Goal: Task Accomplishment & Management: Manage account settings

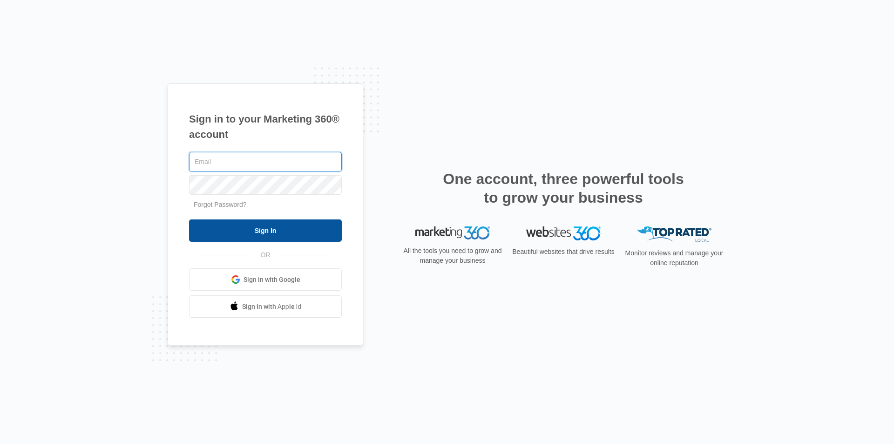
type input "[EMAIL_ADDRESS][DOMAIN_NAME]"
click at [295, 231] on input "Sign In" at bounding box center [265, 230] width 153 height 22
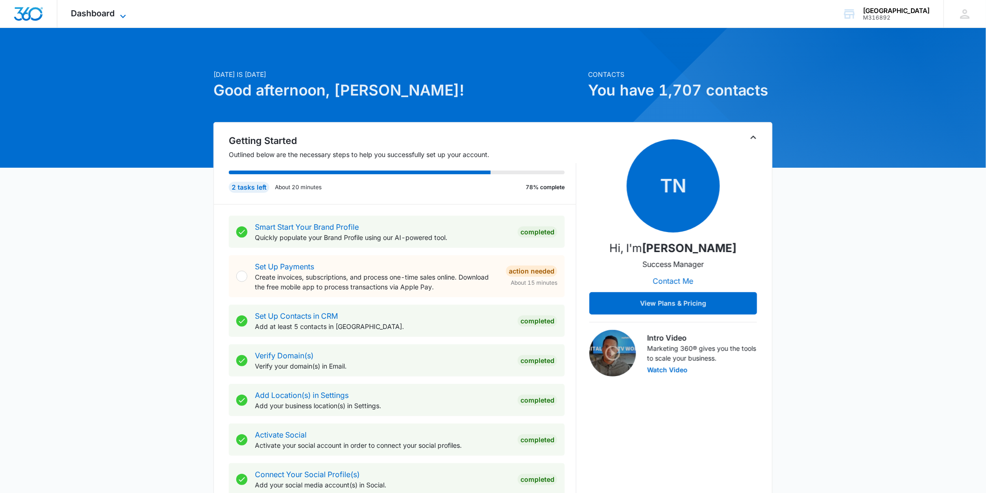
click at [118, 14] on icon at bounding box center [122, 16] width 11 height 11
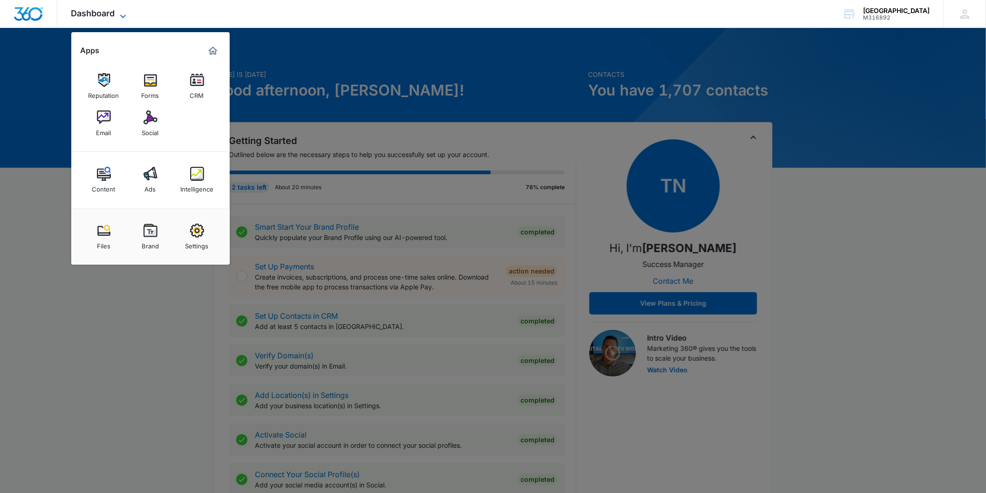
click at [120, 11] on icon at bounding box center [122, 16] width 11 height 11
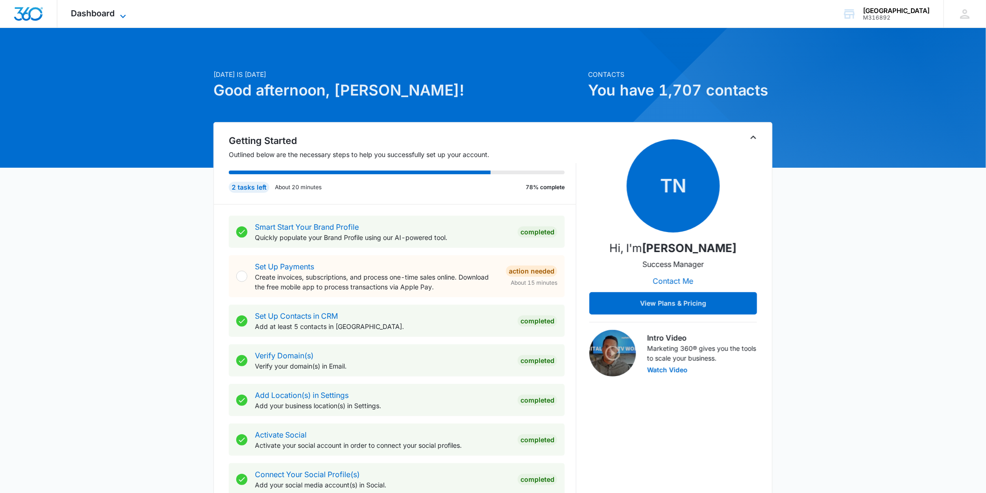
click at [124, 11] on icon at bounding box center [122, 16] width 11 height 11
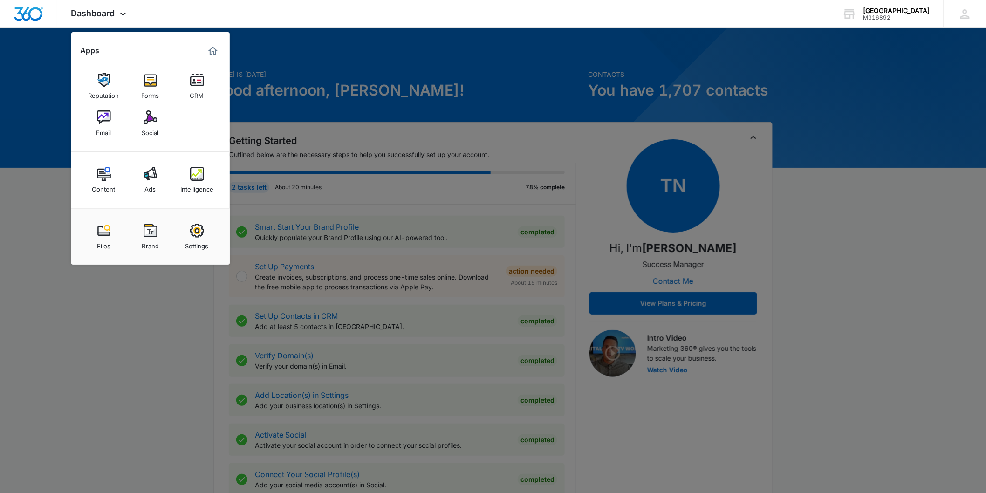
click at [608, 78] on div at bounding box center [493, 246] width 986 height 493
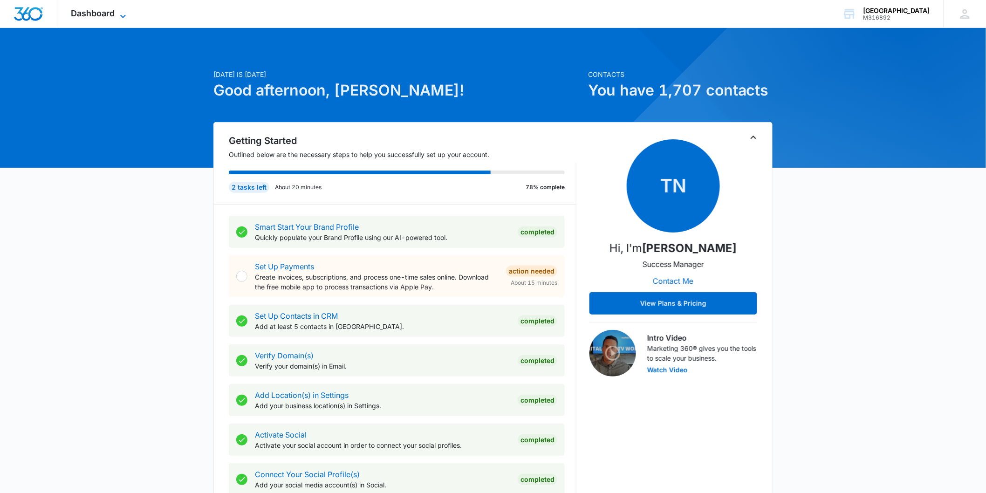
click at [124, 11] on icon at bounding box center [122, 16] width 11 height 11
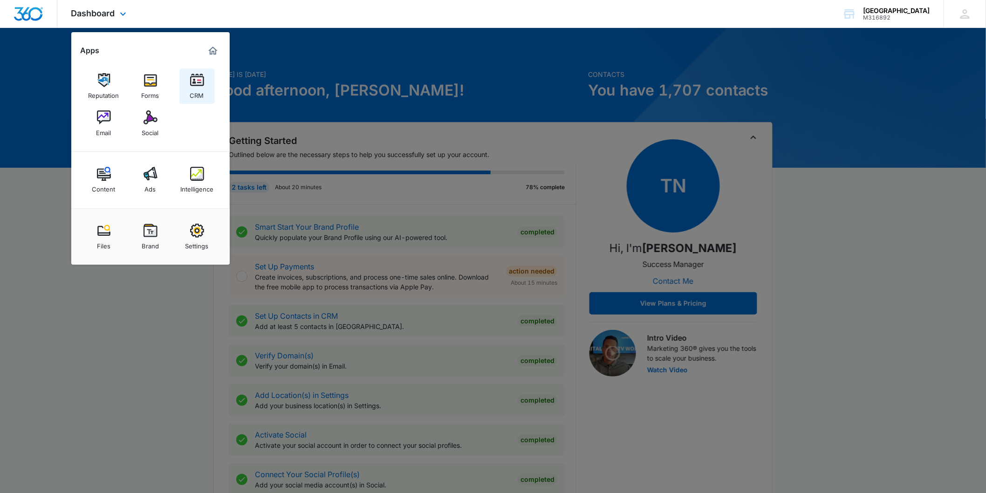
click at [201, 80] on img at bounding box center [197, 80] width 14 height 14
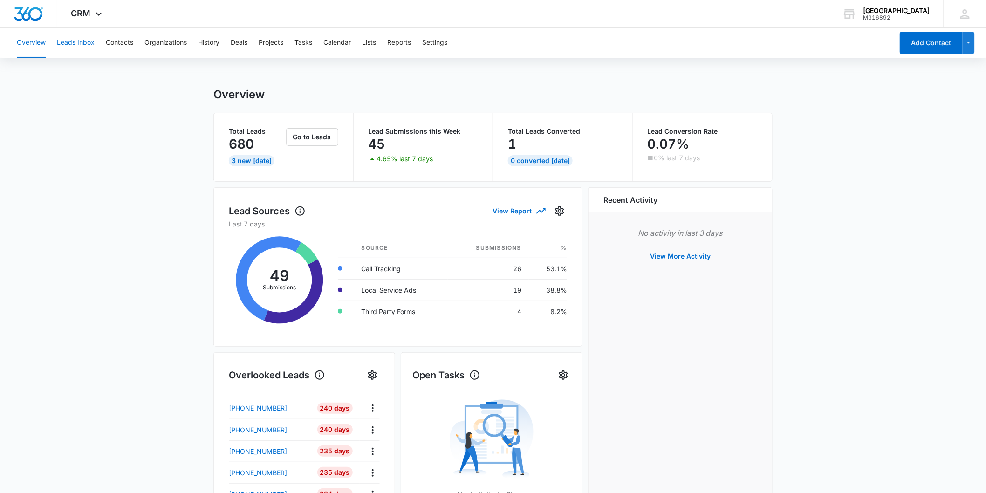
click at [80, 40] on button "Leads Inbox" at bounding box center [76, 43] width 38 height 30
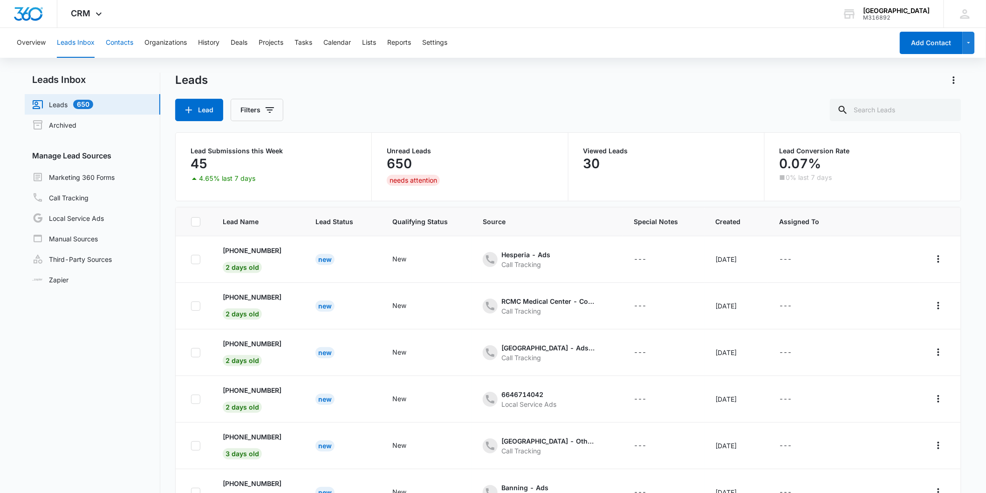
click at [124, 41] on button "Contacts" at bounding box center [119, 43] width 27 height 30
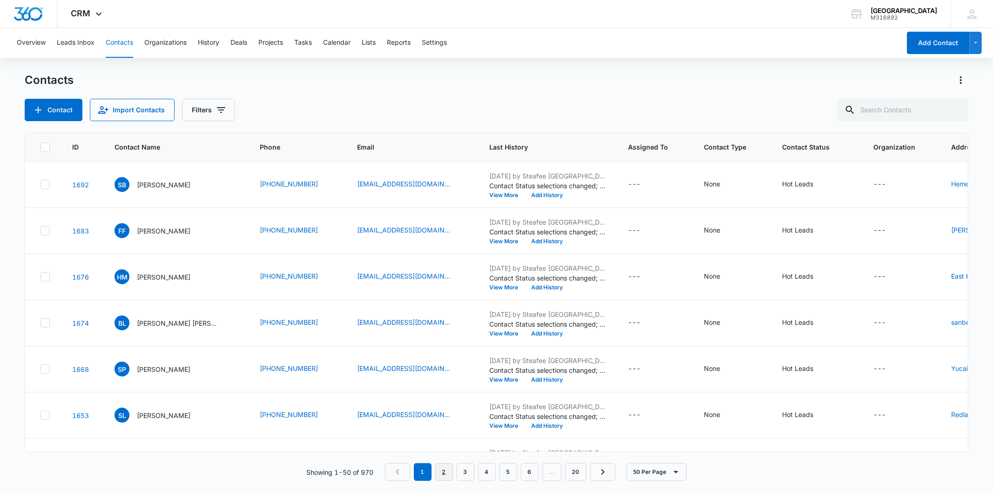
click at [442, 469] on link "2" at bounding box center [444, 472] width 18 height 18
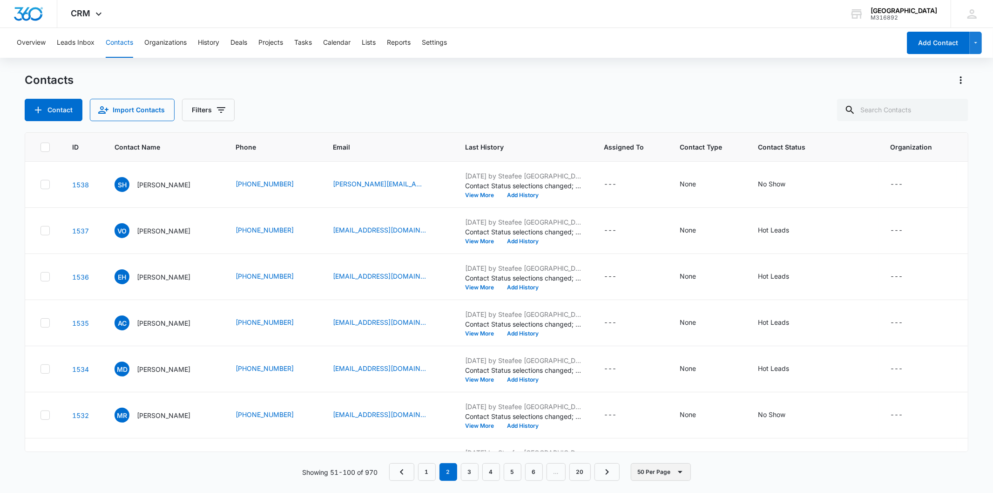
click at [682, 473] on icon "button" at bounding box center [680, 471] width 11 height 11
click at [357, 84] on div "Contacts" at bounding box center [497, 80] width 944 height 15
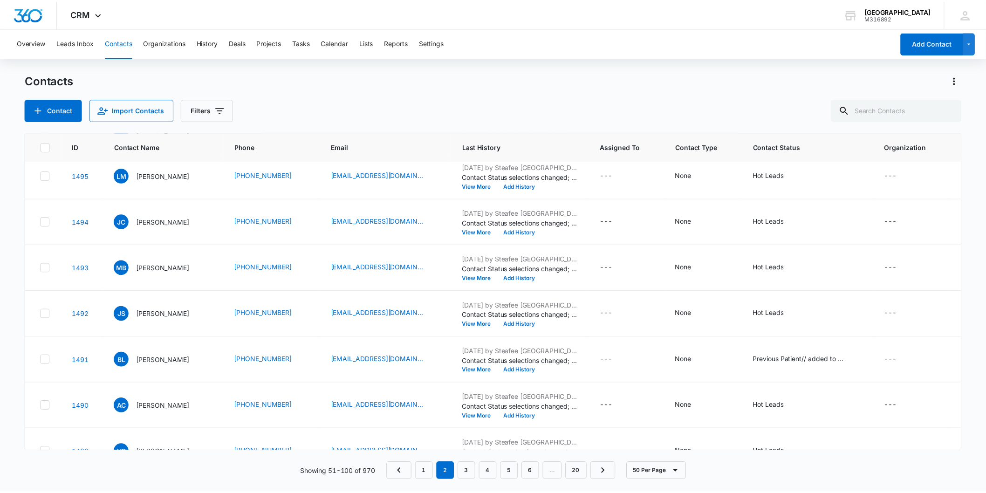
scroll to position [1144, 0]
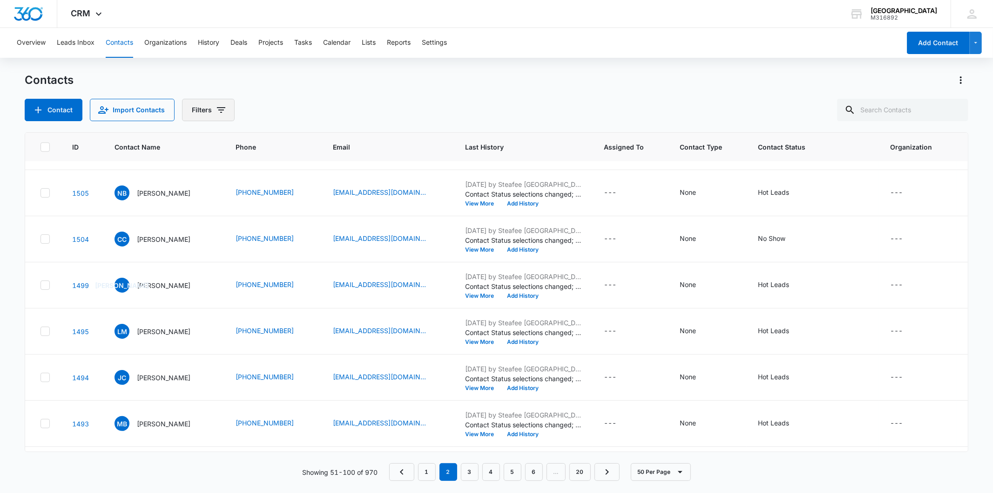
click at [219, 112] on icon "Filters" at bounding box center [221, 110] width 8 height 6
click at [76, 43] on button "Leads Inbox" at bounding box center [76, 43] width 38 height 30
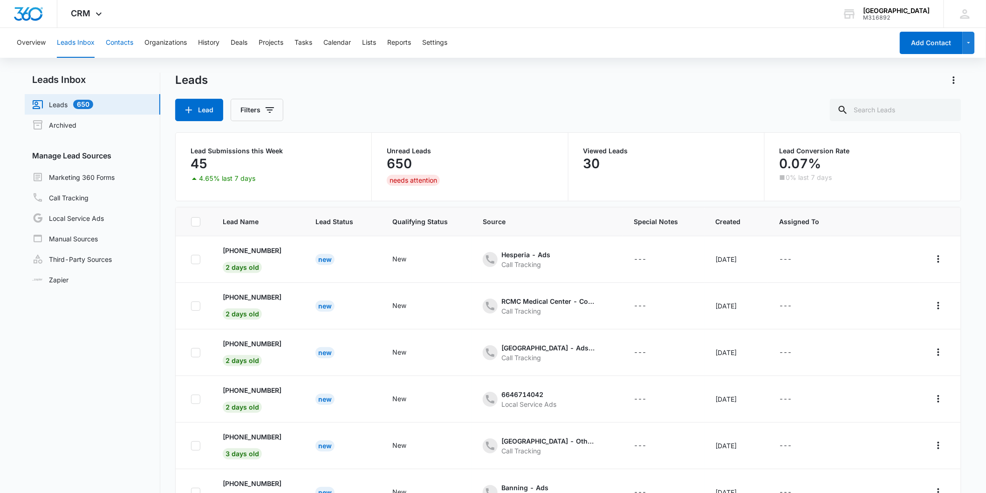
drag, startPoint x: 110, startPoint y: 41, endPoint x: 547, endPoint y: 71, distance: 437.9
click at [112, 41] on button "Contacts" at bounding box center [119, 43] width 27 height 30
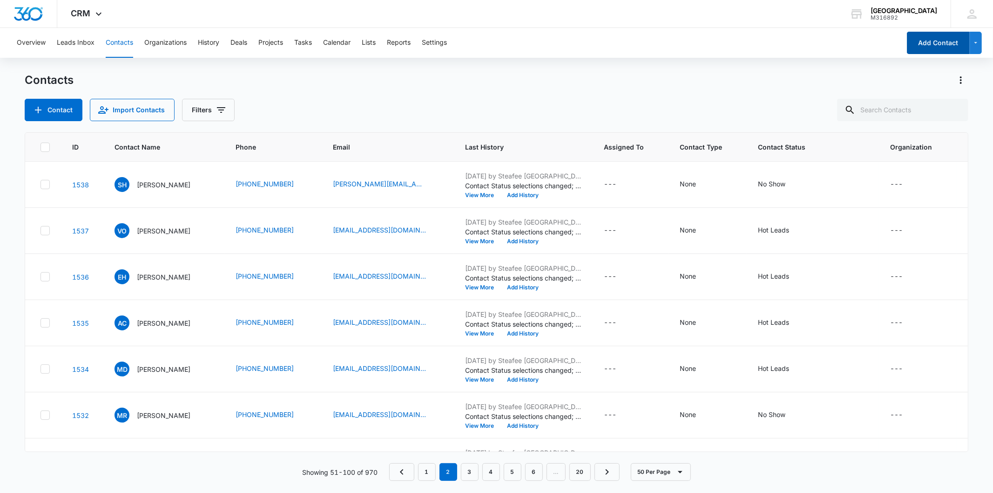
click at [933, 46] on button "Add Contact" at bounding box center [938, 43] width 63 height 22
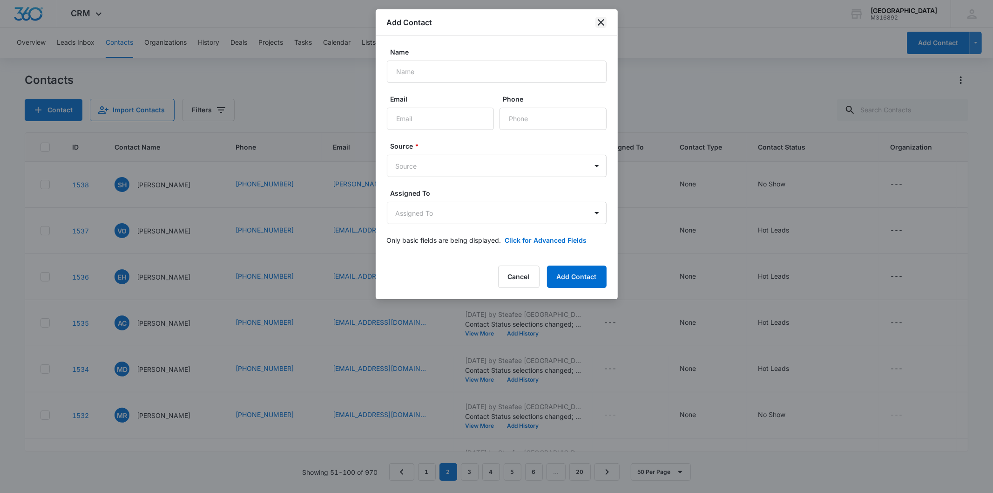
click at [602, 22] on icon "close" at bounding box center [601, 22] width 11 height 11
